Goal: Task Accomplishment & Management: Manage account settings

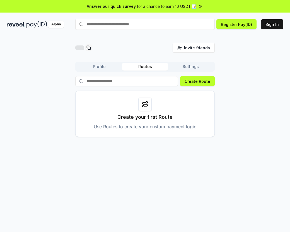
click at [274, 20] on button "Sign In" at bounding box center [272, 24] width 22 height 10
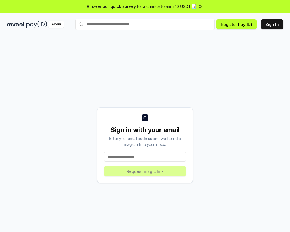
click at [99, 161] on div "Sign in with your email Enter your email address and we’ll send a magic link to…" at bounding box center [145, 145] width 96 height 76
click at [99, 160] on div "Sign in with your email Enter your email address and we’ll send a magic link to…" at bounding box center [145, 145] width 96 height 76
click at [175, 162] on input at bounding box center [145, 157] width 82 height 10
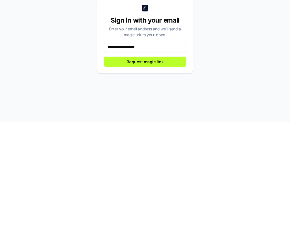
type input "**********"
click at [173, 166] on button "Request magic link" at bounding box center [145, 171] width 82 height 10
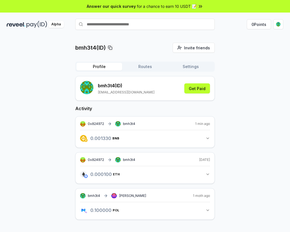
click at [258, 26] on button "0 Points" at bounding box center [259, 24] width 24 height 10
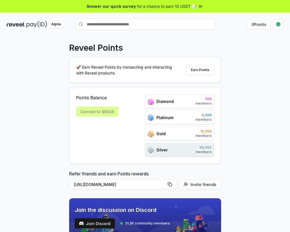
click at [202, 67] on button "Earn Points" at bounding box center [200, 70] width 28 height 10
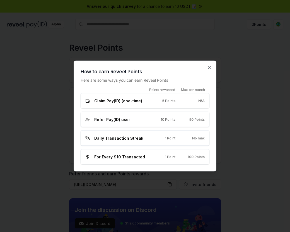
click at [209, 65] on icon "button" at bounding box center [209, 67] width 4 height 4
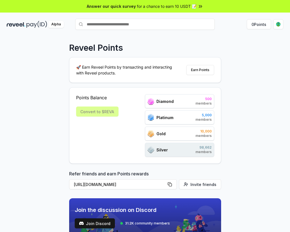
click at [260, 21] on button "0 Points" at bounding box center [259, 24] width 24 height 10
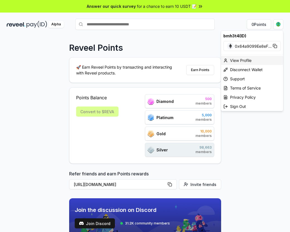
click at [246, 56] on div "View Profile" at bounding box center [252, 60] width 62 height 9
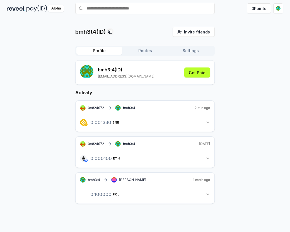
scroll to position [27, 0]
click at [203, 114] on div "0.001330 BNB 0.00133 BNB" at bounding box center [145, 120] width 130 height 13
click at [209, 118] on button "0.001330 BNB 0.00133 BNB" at bounding box center [145, 122] width 130 height 9
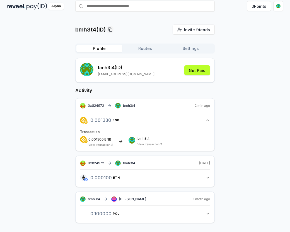
click at [208, 112] on div "0.001330 BNB 0.00133 BNB Transaction 0.001300 BNB View transaction bmh3t4 View …" at bounding box center [145, 129] width 130 height 35
click at [207, 112] on div "0.001330 BNB 0.00133 BNB Transaction 0.001300 BNB View transaction bmh3t4 View …" at bounding box center [145, 129] width 130 height 35
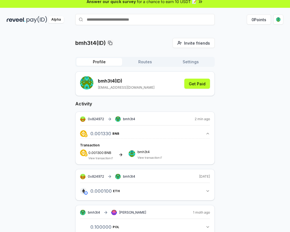
scroll to position [3, 0]
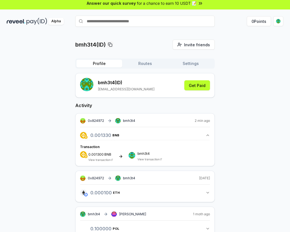
click at [160, 57] on div "bmh3t4(ID) Invite friends Invite Profile Routes Settings bmh3t4 (ID) 1500phone@…" at bounding box center [144, 143] width 139 height 207
click at [159, 60] on button "Routes" at bounding box center [145, 64] width 46 height 8
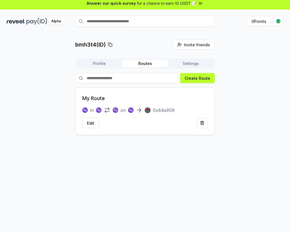
click at [92, 126] on button "Edit" at bounding box center [90, 123] width 17 height 10
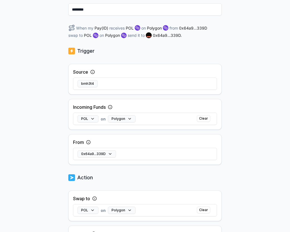
scroll to position [74, 0]
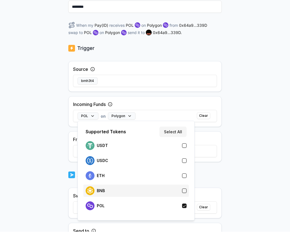
click at [182, 190] on button "button" at bounding box center [184, 191] width 4 height 4
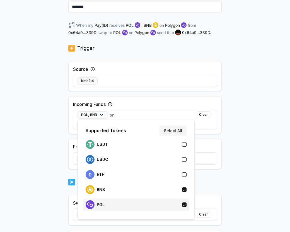
click at [182, 204] on button "button" at bounding box center [184, 205] width 4 height 4
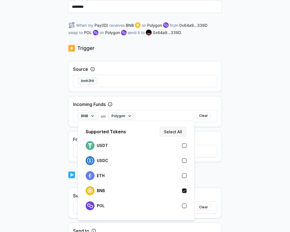
click at [179, 134] on button "Select All" at bounding box center [172, 132] width 27 height 10
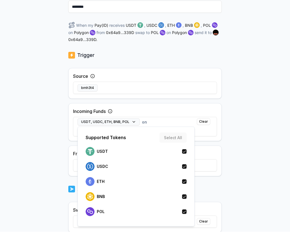
click at [238, 156] on div "Back Edit Route ******** When my Pay(ID) receives USDT , USDC , ETH , BNB , POL…" at bounding box center [145, 65] width 290 height 216
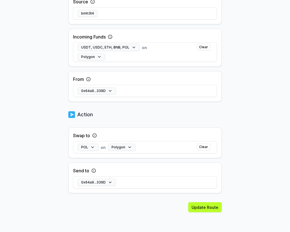
scroll to position [148, 0]
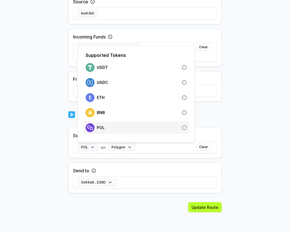
click at [185, 124] on div "POL" at bounding box center [136, 127] width 101 height 9
click at [220, 108] on div "Back Edit Route ******** When my Pay(ID) receives USDT , USDC , ETH , BNB , POL…" at bounding box center [144, 63] width 153 height 338
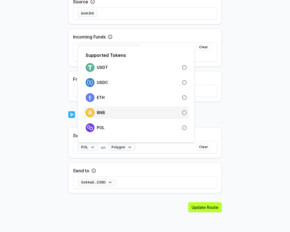
click at [136, 111] on div "BNB" at bounding box center [136, 112] width 101 height 9
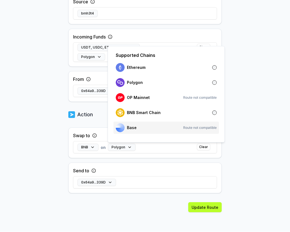
click at [201, 125] on div "Base Route not compatible" at bounding box center [166, 127] width 101 height 9
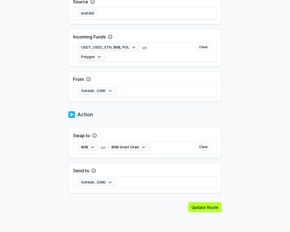
click at [213, 206] on button "Update Route" at bounding box center [204, 207] width 33 height 10
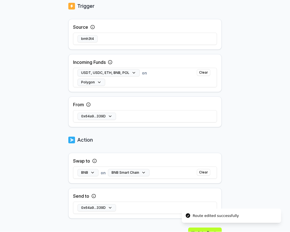
scroll to position [111, 0]
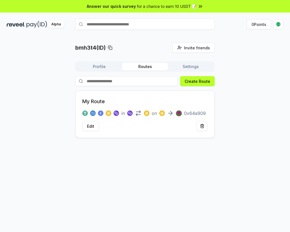
click at [192, 67] on button "Settings" at bounding box center [191, 67] width 46 height 8
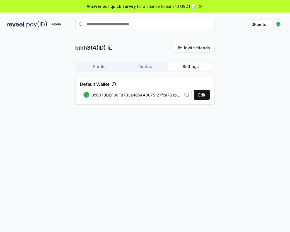
click at [110, 64] on button "Profile" at bounding box center [99, 67] width 46 height 8
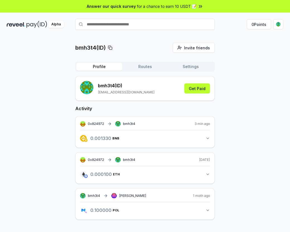
click at [61, 25] on div "Alpha" at bounding box center [56, 24] width 16 height 7
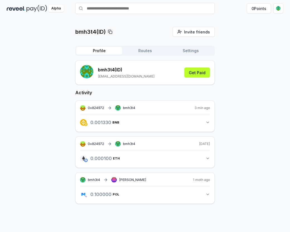
scroll to position [27, 0]
click at [152, 47] on button "Routes" at bounding box center [145, 51] width 46 height 8
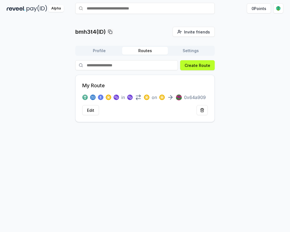
click at [212, 30] on div "bmh3t4(ID) Invite friends Invite Profile Routes Settings Create Route My Route …" at bounding box center [144, 74] width 139 height 95
click at [204, 47] on button "Settings" at bounding box center [191, 51] width 46 height 8
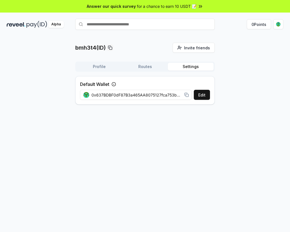
click at [266, 23] on button "0 Points" at bounding box center [259, 24] width 24 height 10
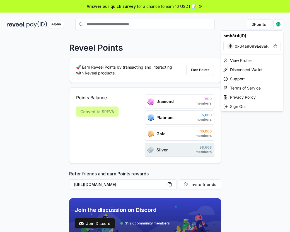
click at [193, 3] on html "Answer our quick survey for a chance to earn 10 USDT 📝 Alpha 0 Points Reveel Po…" at bounding box center [145, 116] width 290 height 232
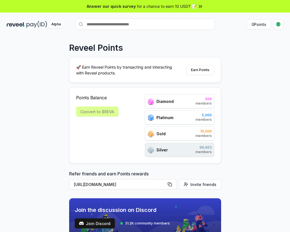
click at [197, 8] on icon at bounding box center [200, 7] width 6 height 6
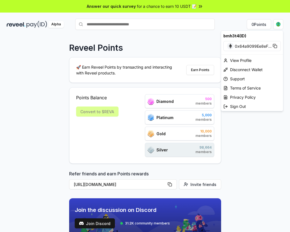
click at [226, 133] on html "Answer our quick survey for a chance to earn 10 USDT 📝 Alpha 0 Points Reveel Po…" at bounding box center [145, 116] width 290 height 232
